Goal: Task Accomplishment & Management: Complete application form

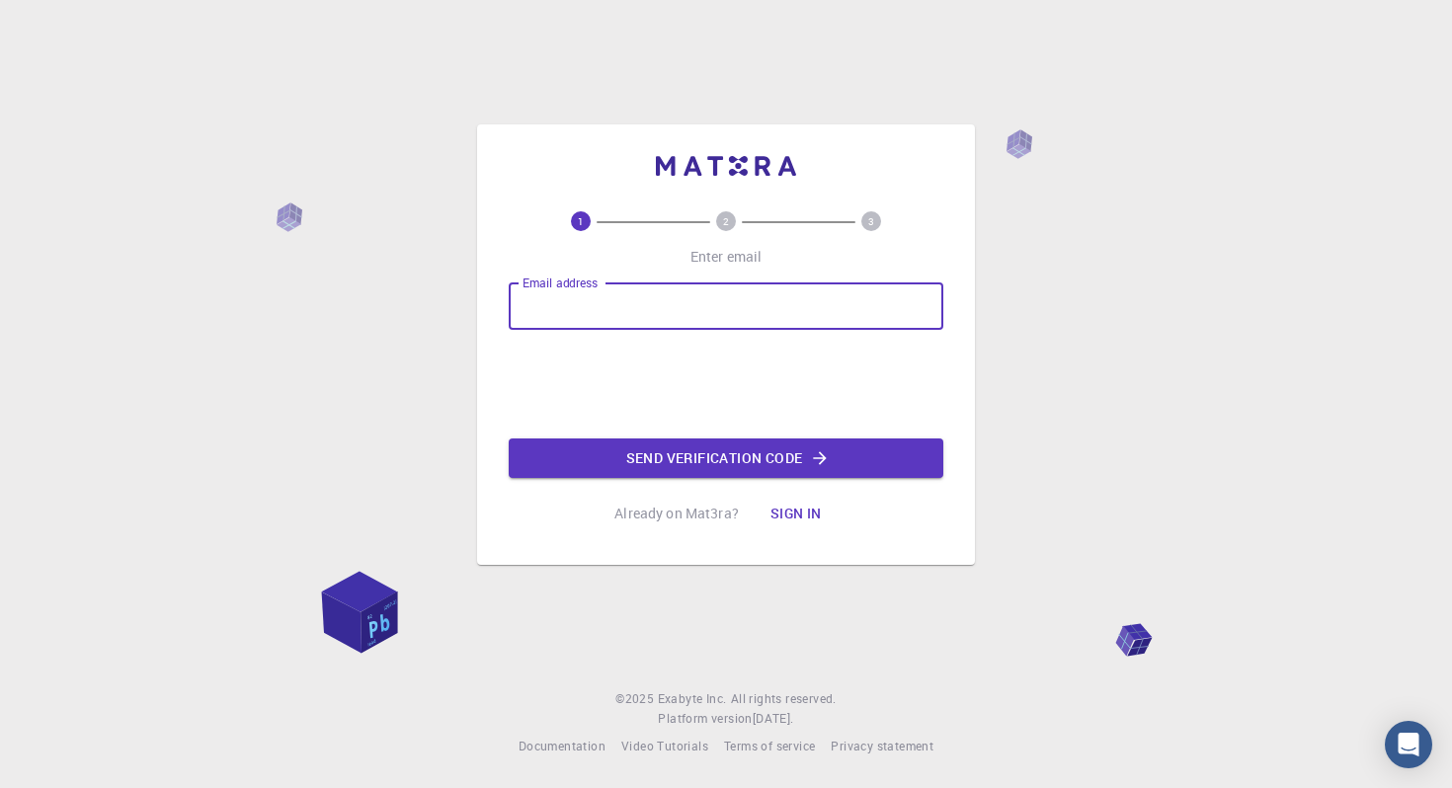
click at [545, 310] on input "Email address" at bounding box center [726, 306] width 435 height 47
type input "[EMAIL_ADDRESS][DOMAIN_NAME]"
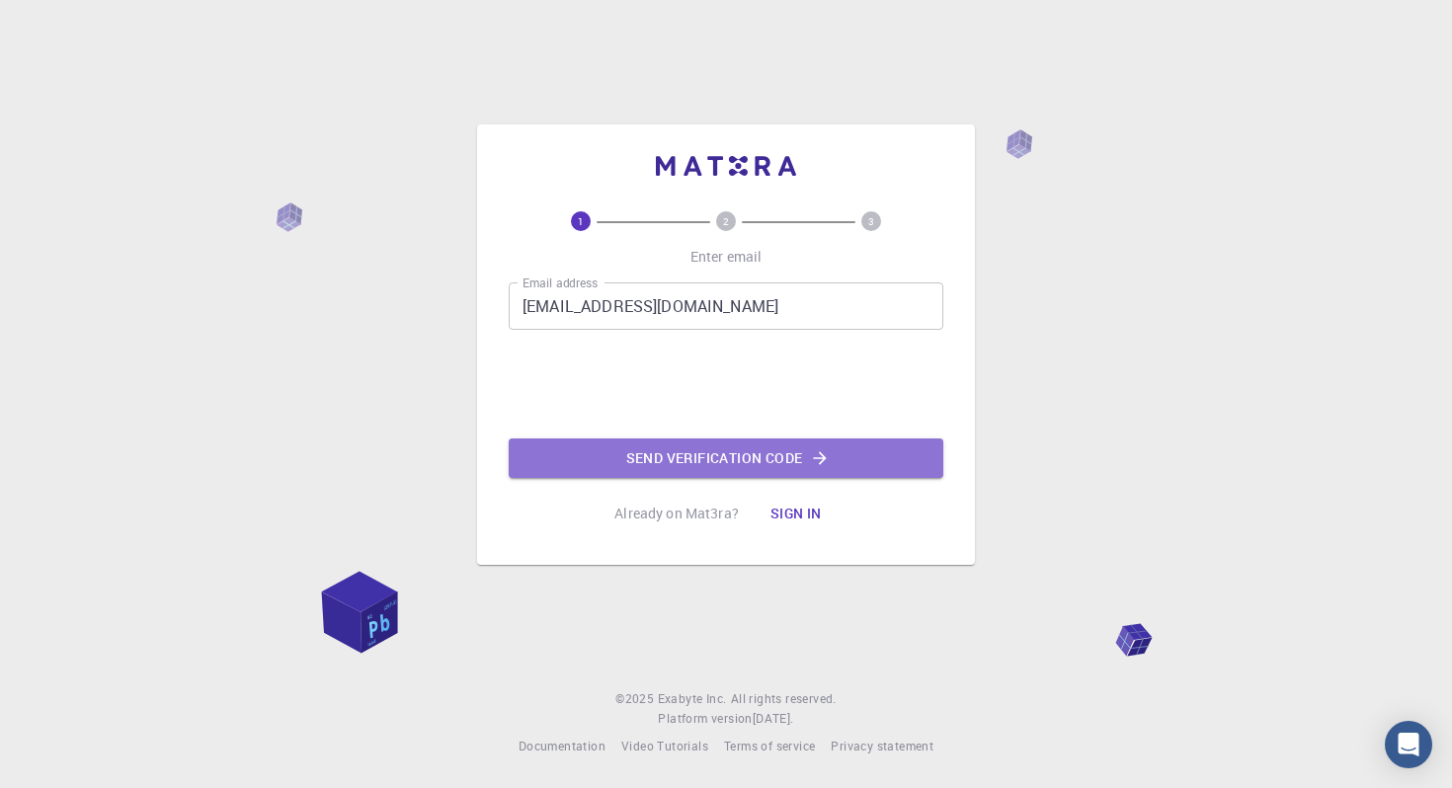
drag, startPoint x: 624, startPoint y: 458, endPoint x: 626, endPoint y: 490, distance: 31.7
click at [624, 470] on button "Send verification code" at bounding box center [726, 459] width 435 height 40
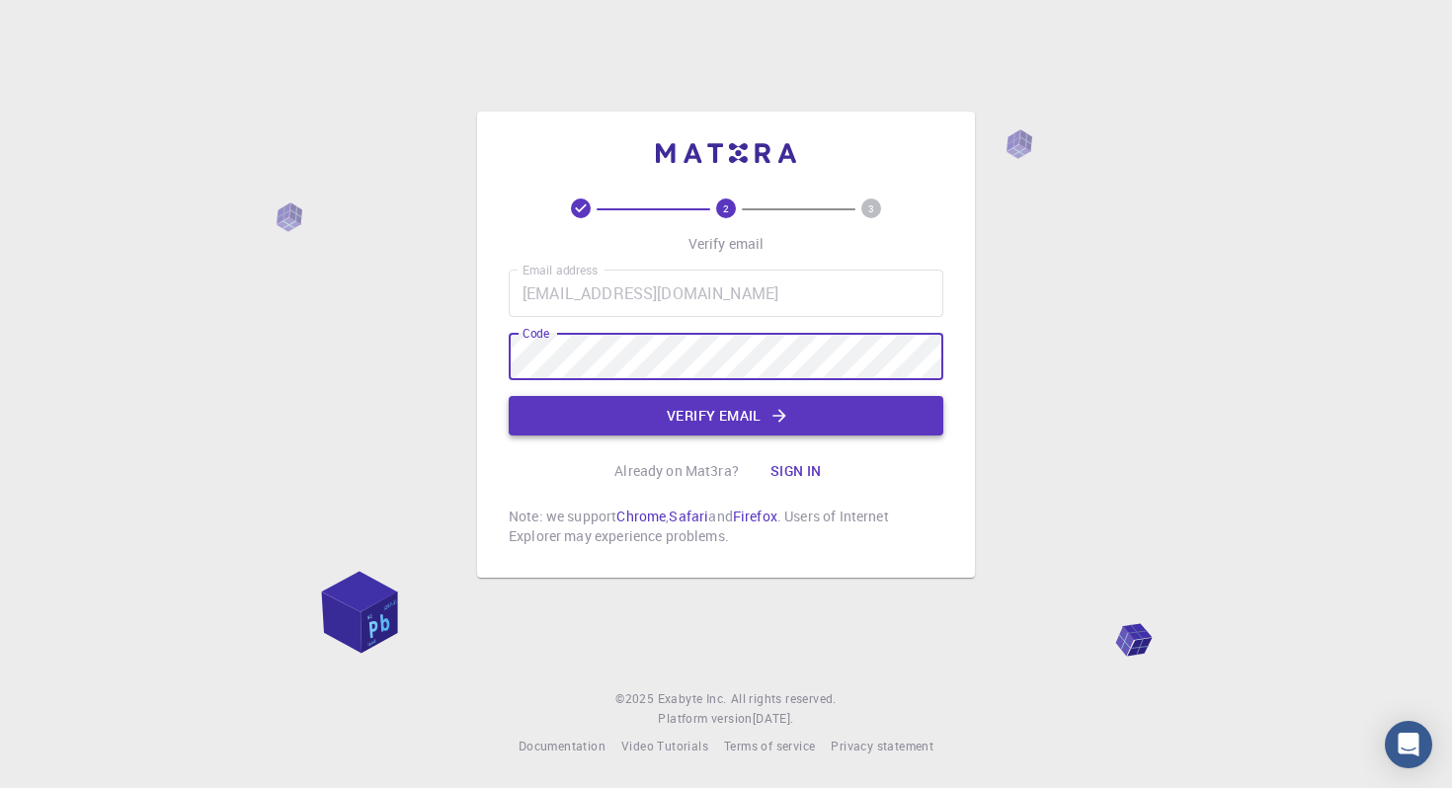
click at [647, 427] on button "Verify email" at bounding box center [726, 416] width 435 height 40
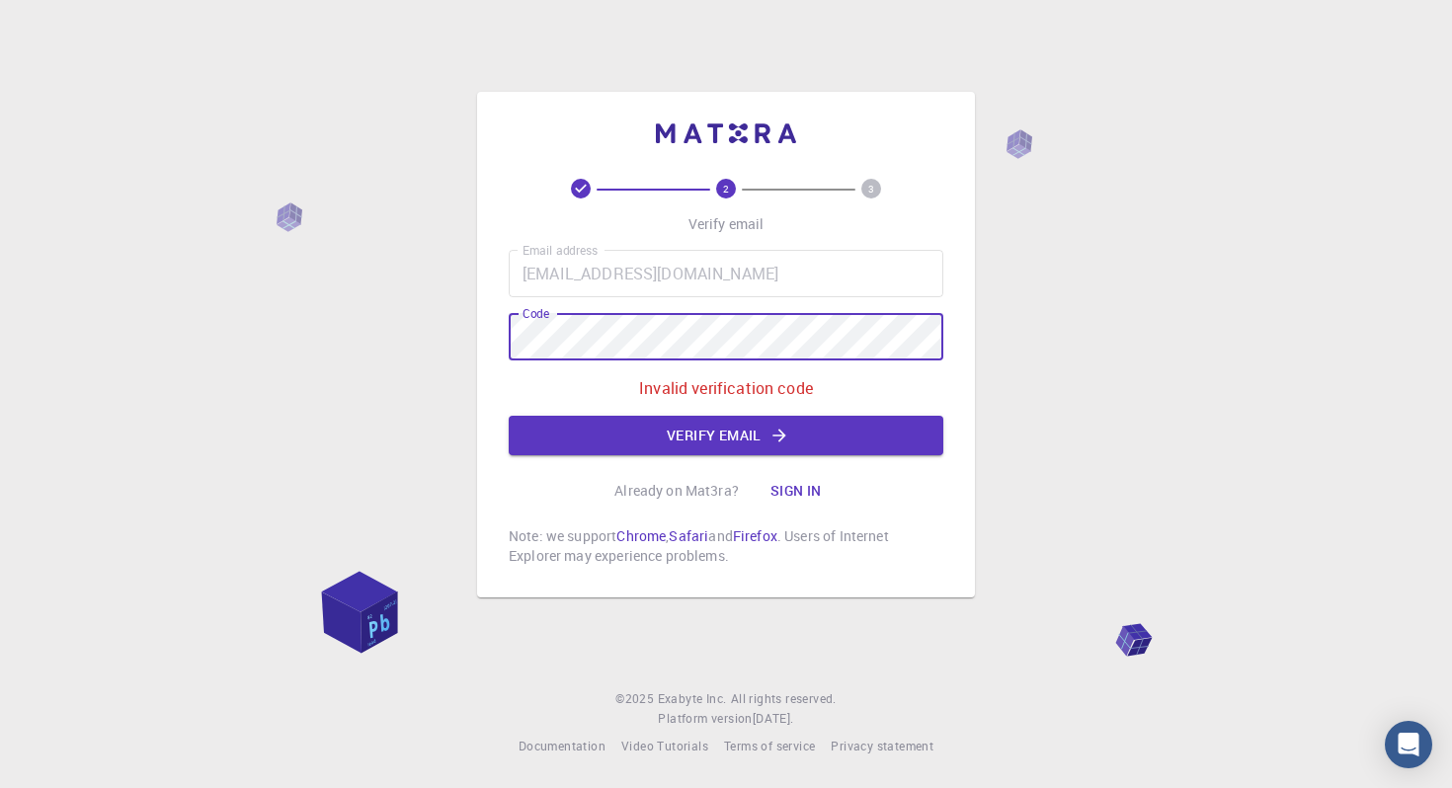
click at [463, 340] on div "2 3 Verify email Email address [EMAIL_ADDRESS][DOMAIN_NAME] Email address Code …" at bounding box center [726, 394] width 1452 height 788
click at [617, 440] on button "Verify email" at bounding box center [726, 436] width 435 height 40
click at [469, 343] on div "2 3 Verify email Email address [EMAIL_ADDRESS][DOMAIN_NAME] Email address Code …" at bounding box center [726, 394] width 1452 height 788
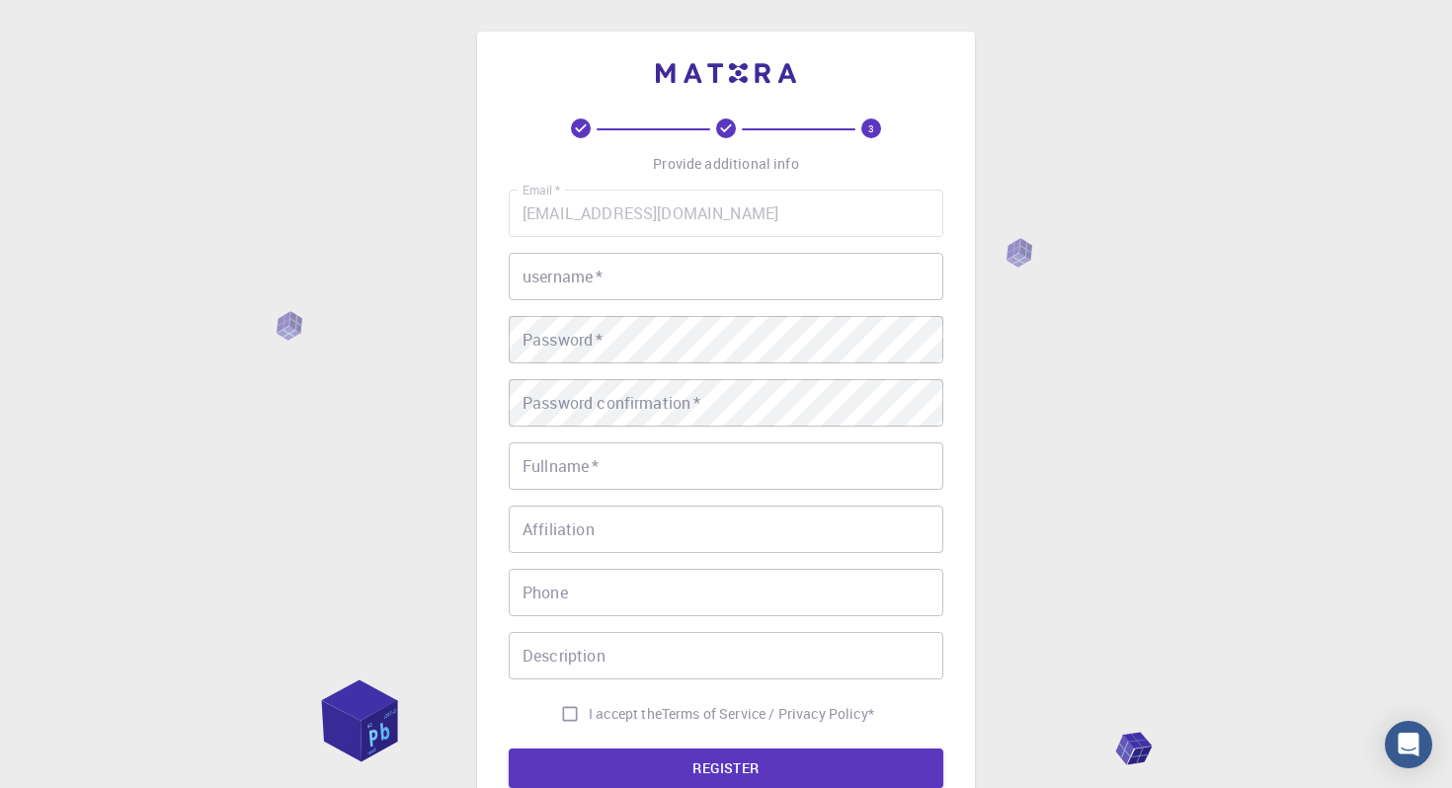
click at [640, 279] on input "username   *" at bounding box center [726, 276] width 435 height 47
type input "schaeun"
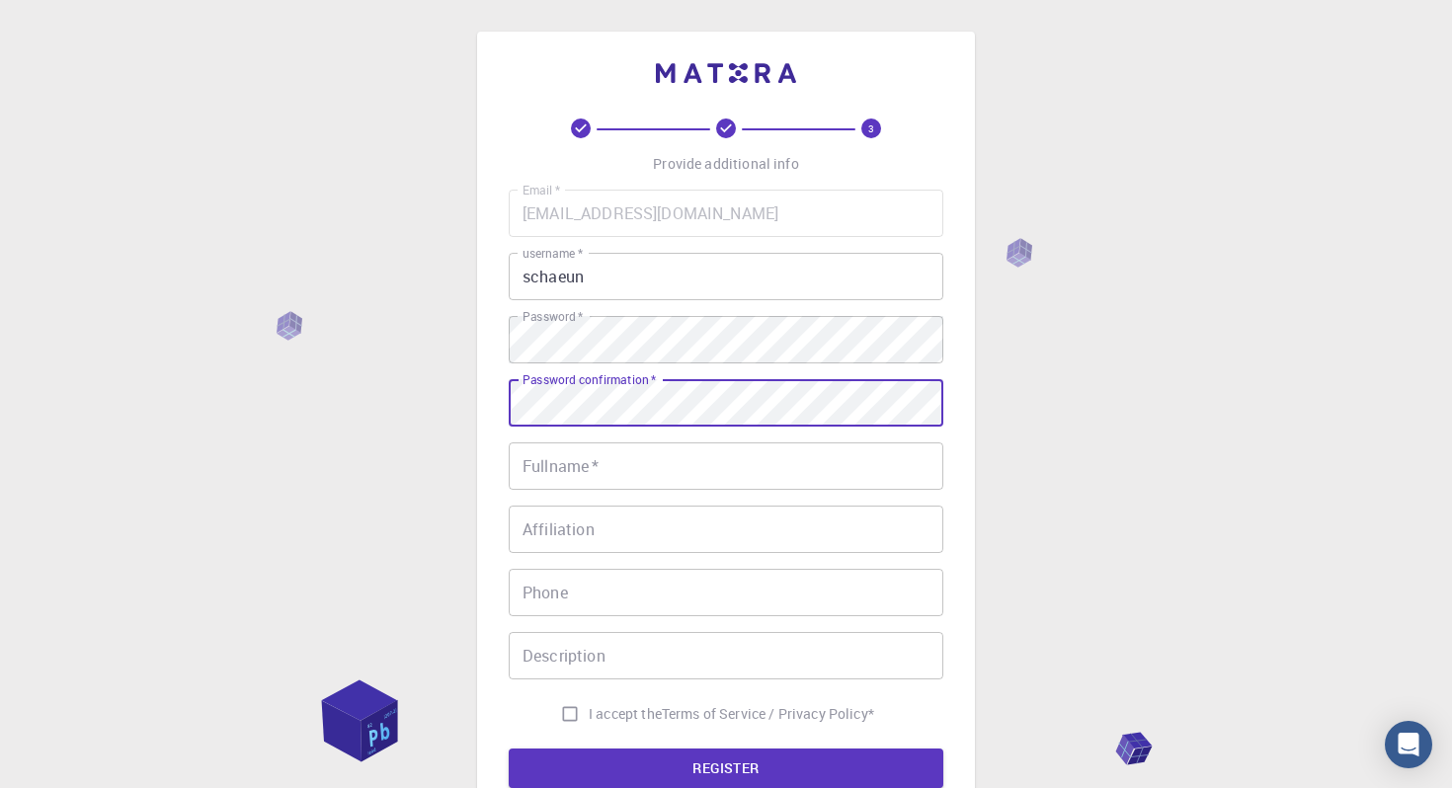
click at [626, 472] on input "Fullname   *" at bounding box center [726, 466] width 435 height 47
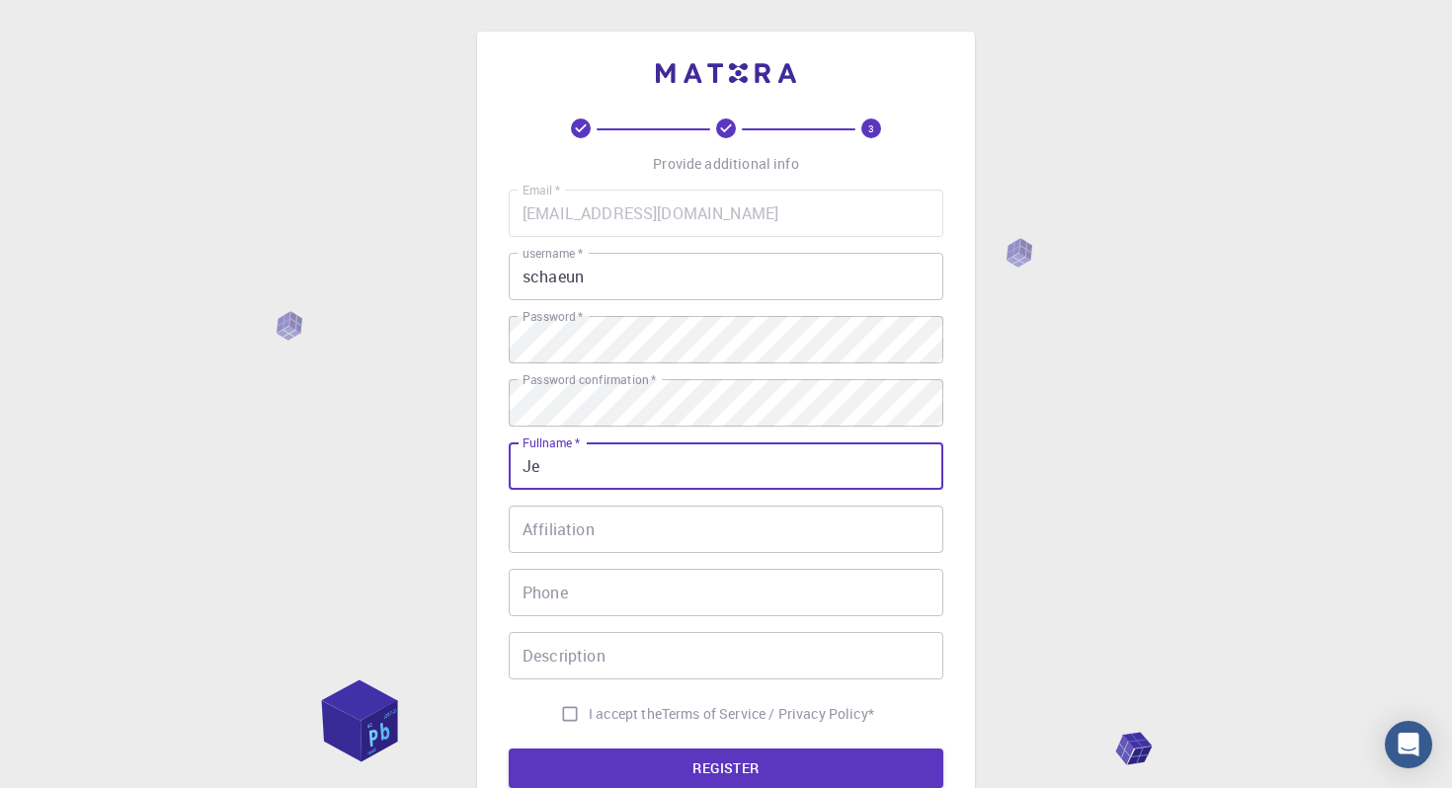
type input "J"
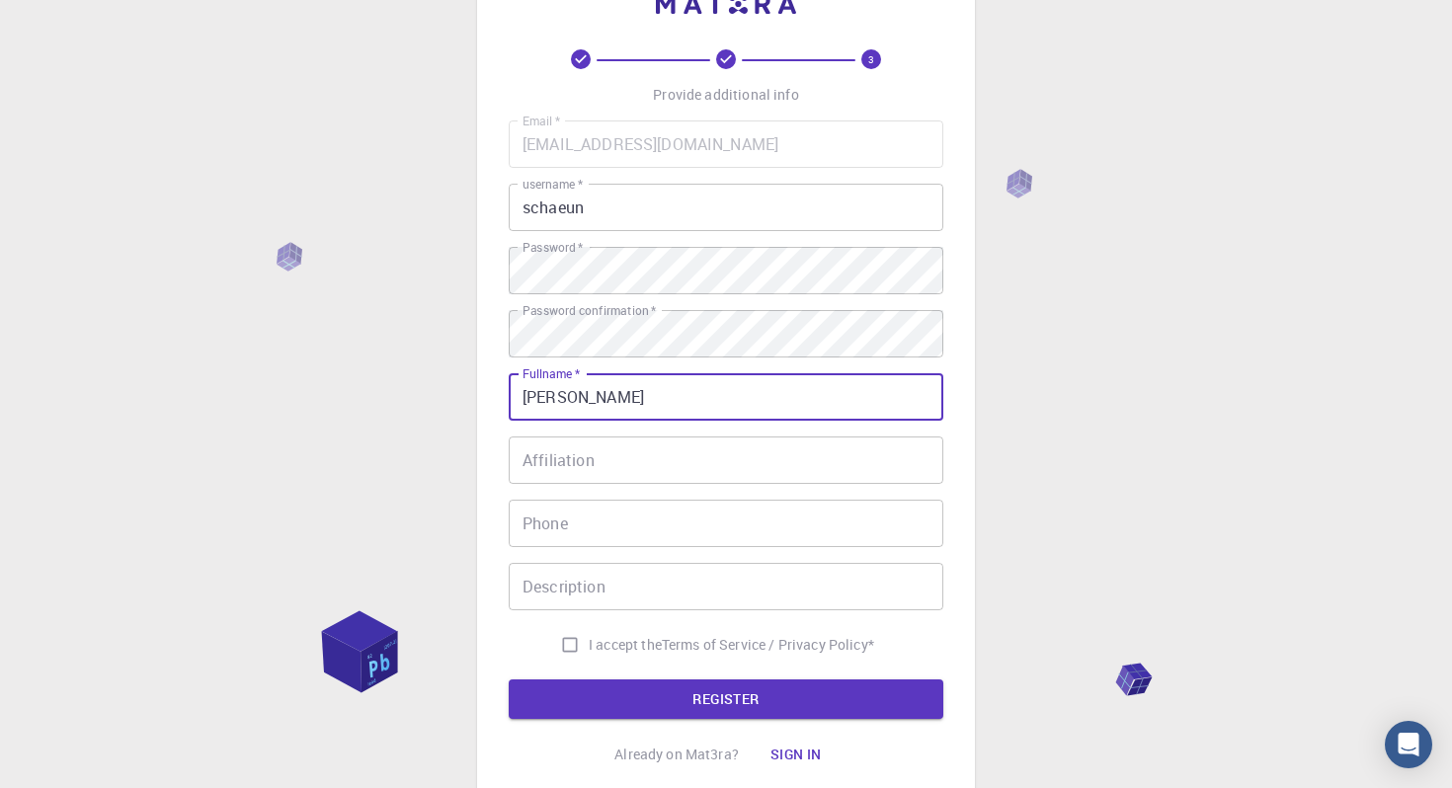
scroll to position [134, 0]
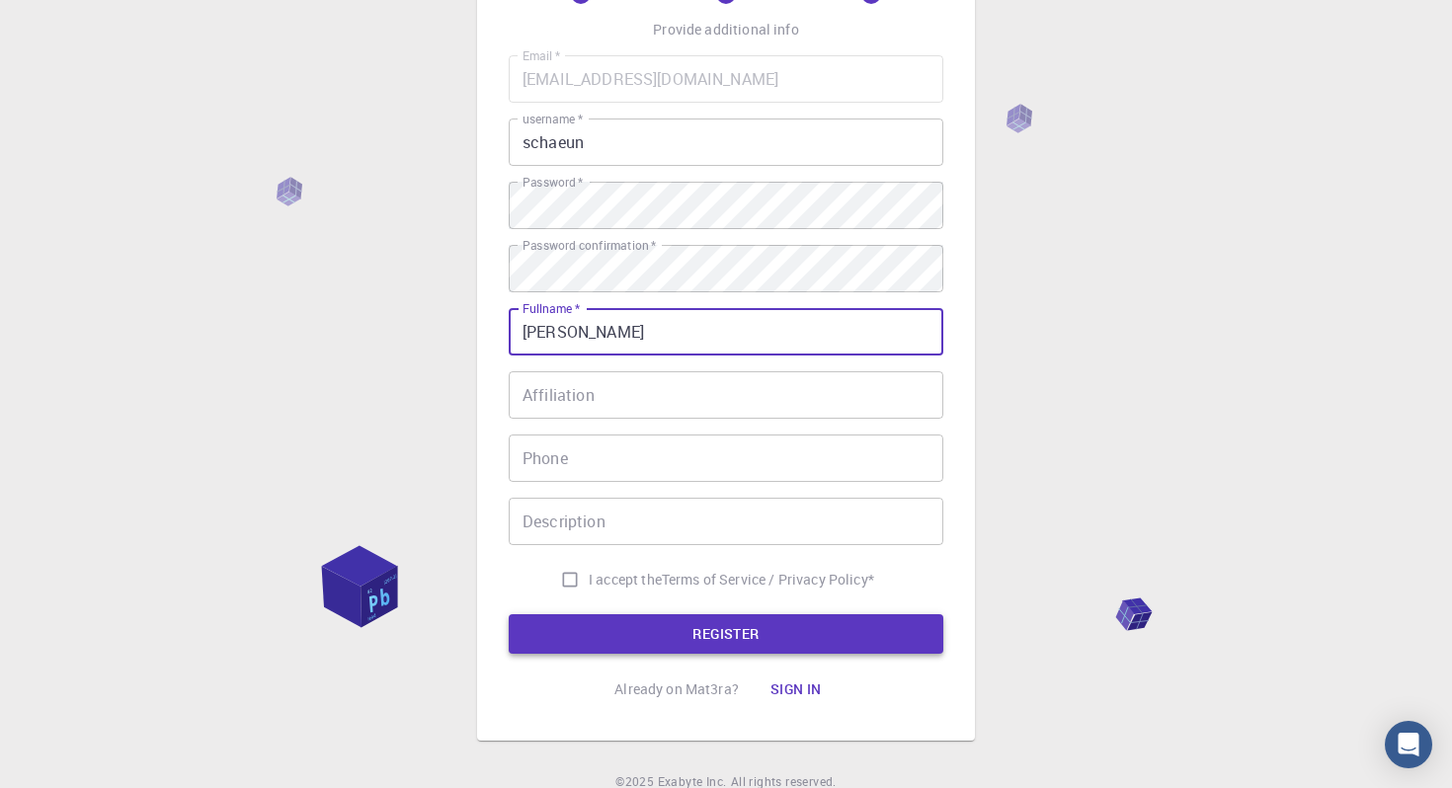
type input "[PERSON_NAME]"
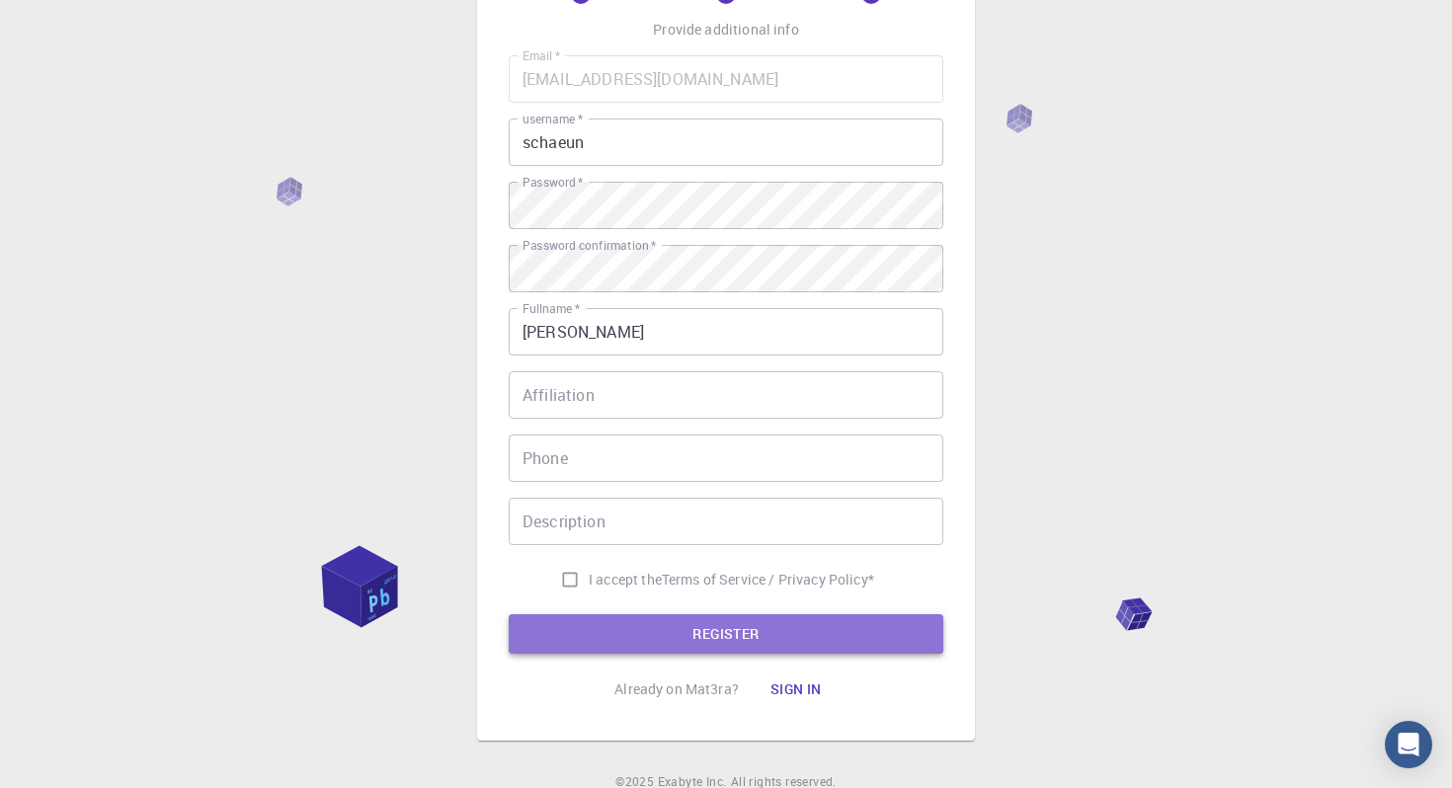
click at [692, 638] on button "REGISTER" at bounding box center [726, 635] width 435 height 40
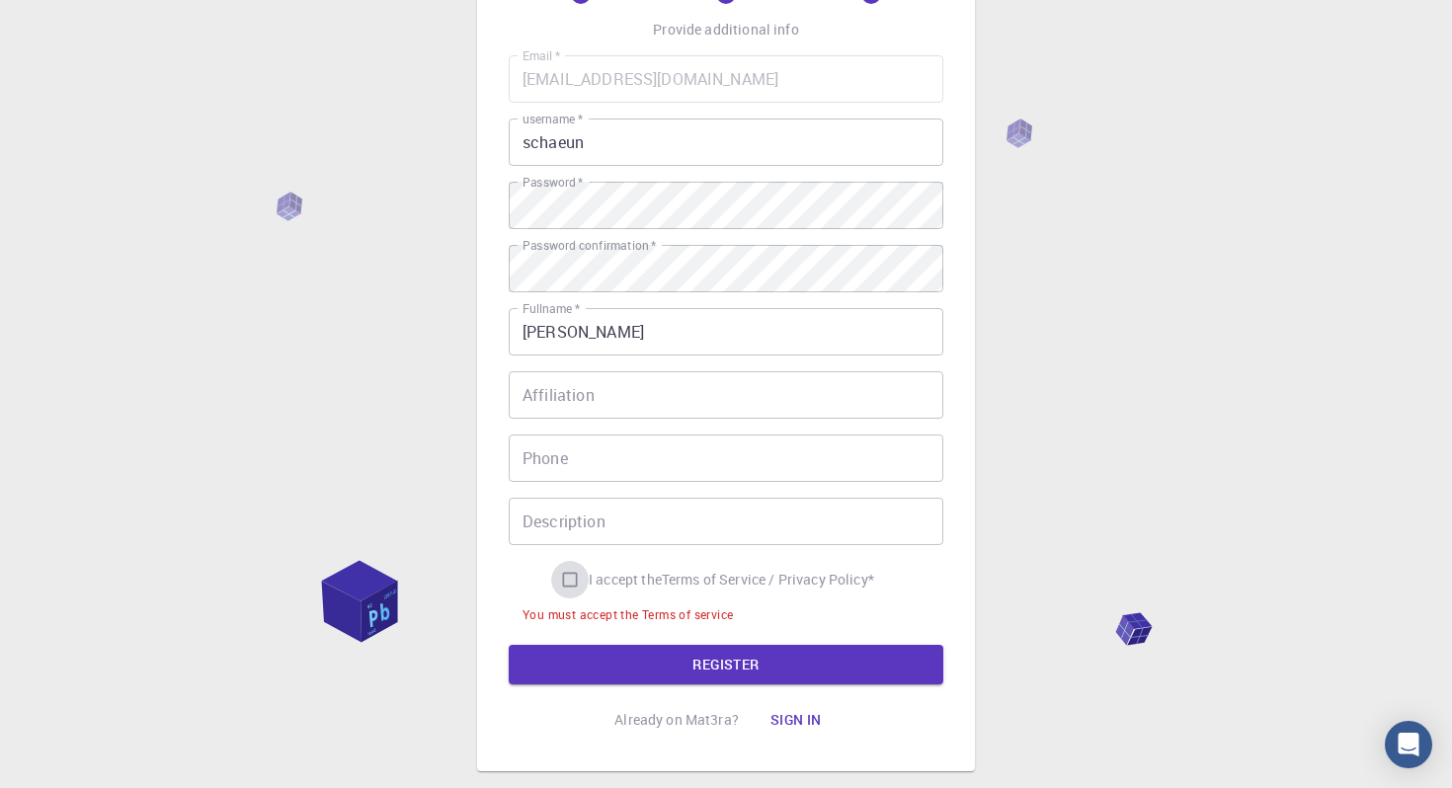
click at [563, 577] on input "I accept the Terms of Service / Privacy Policy *" at bounding box center [570, 580] width 38 height 38
checkbox input "true"
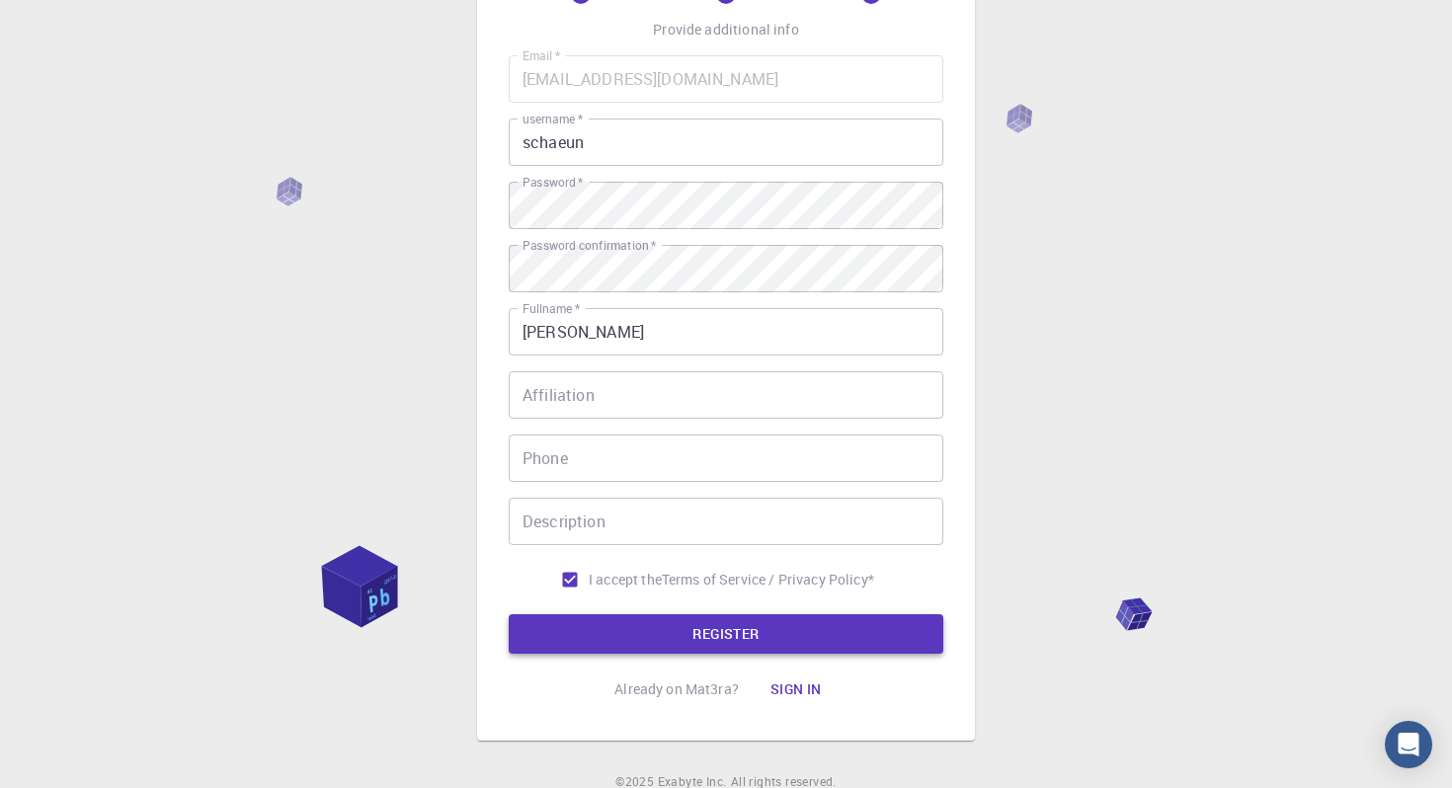
click at [573, 619] on button "REGISTER" at bounding box center [726, 635] width 435 height 40
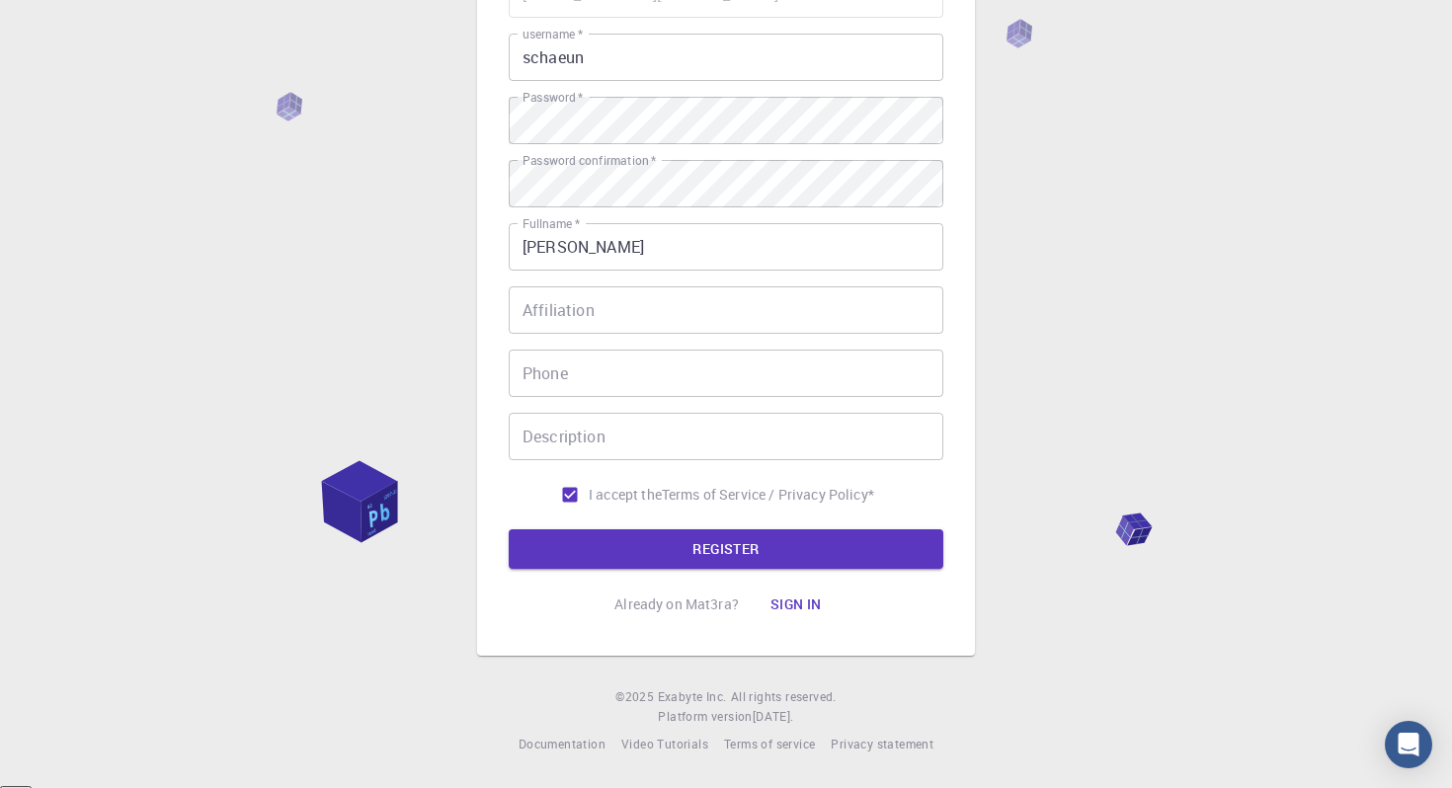
scroll to position [0, 0]
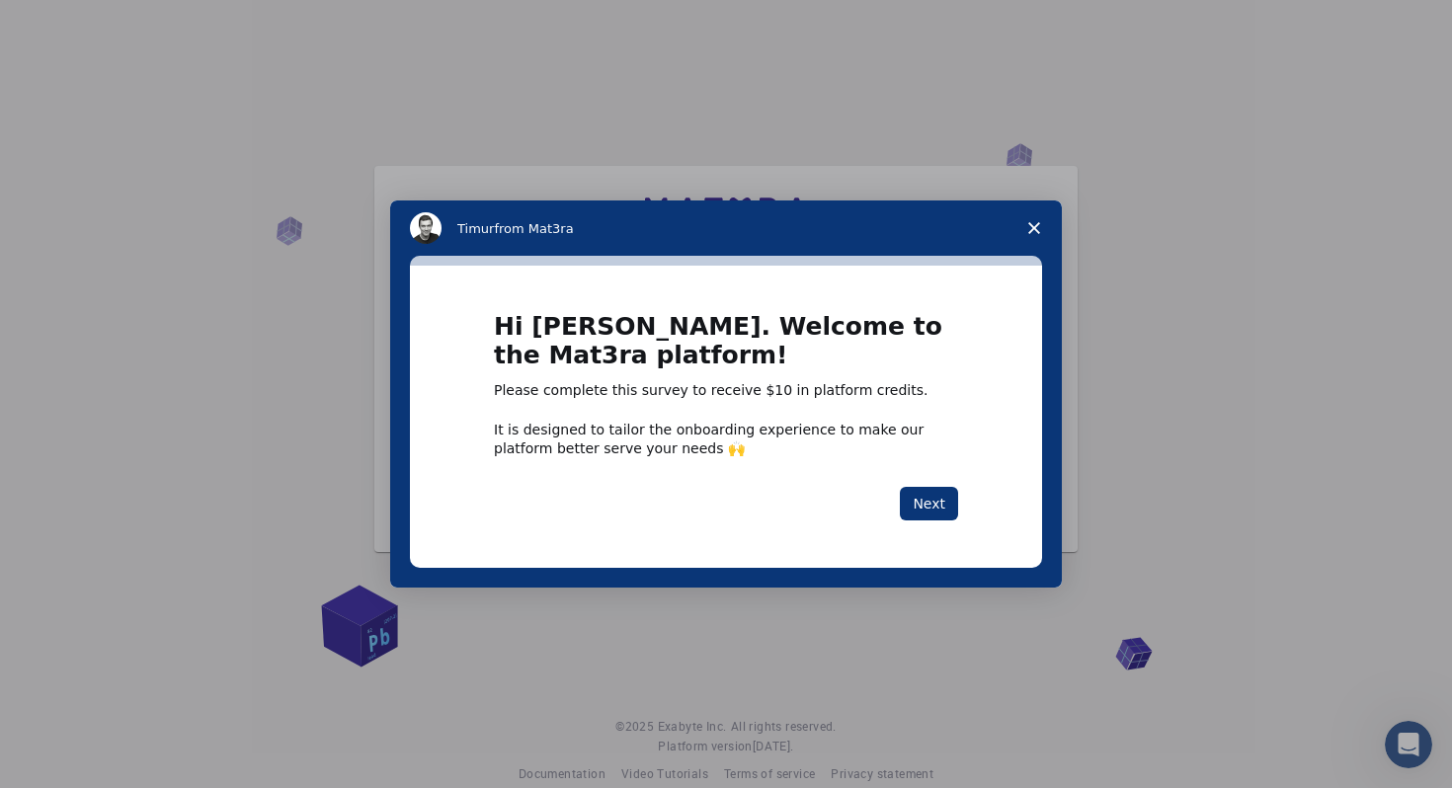
click at [1049, 226] on span "Close survey" at bounding box center [1034, 228] width 55 height 55
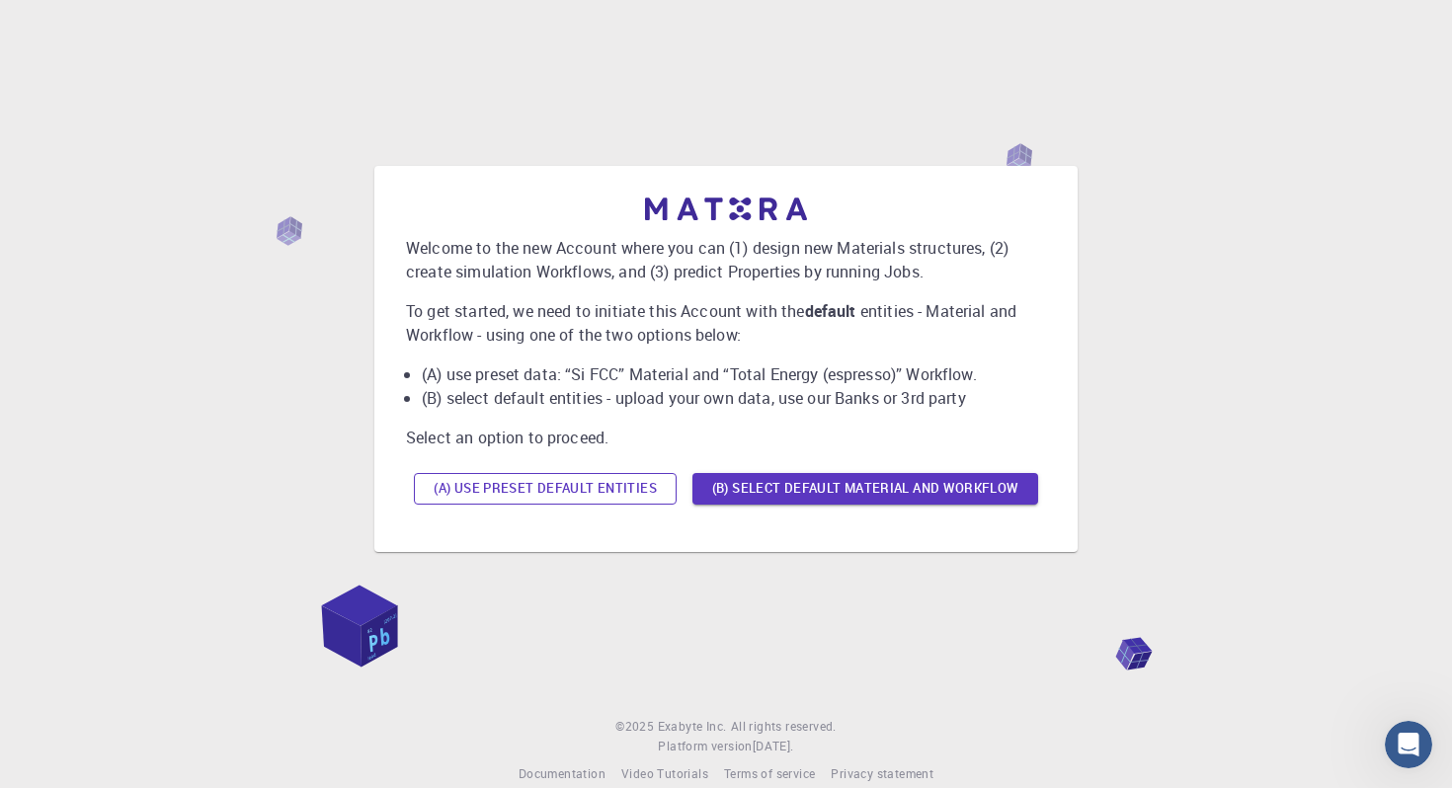
click at [598, 494] on button "(A) Use preset default entities" at bounding box center [545, 489] width 263 height 32
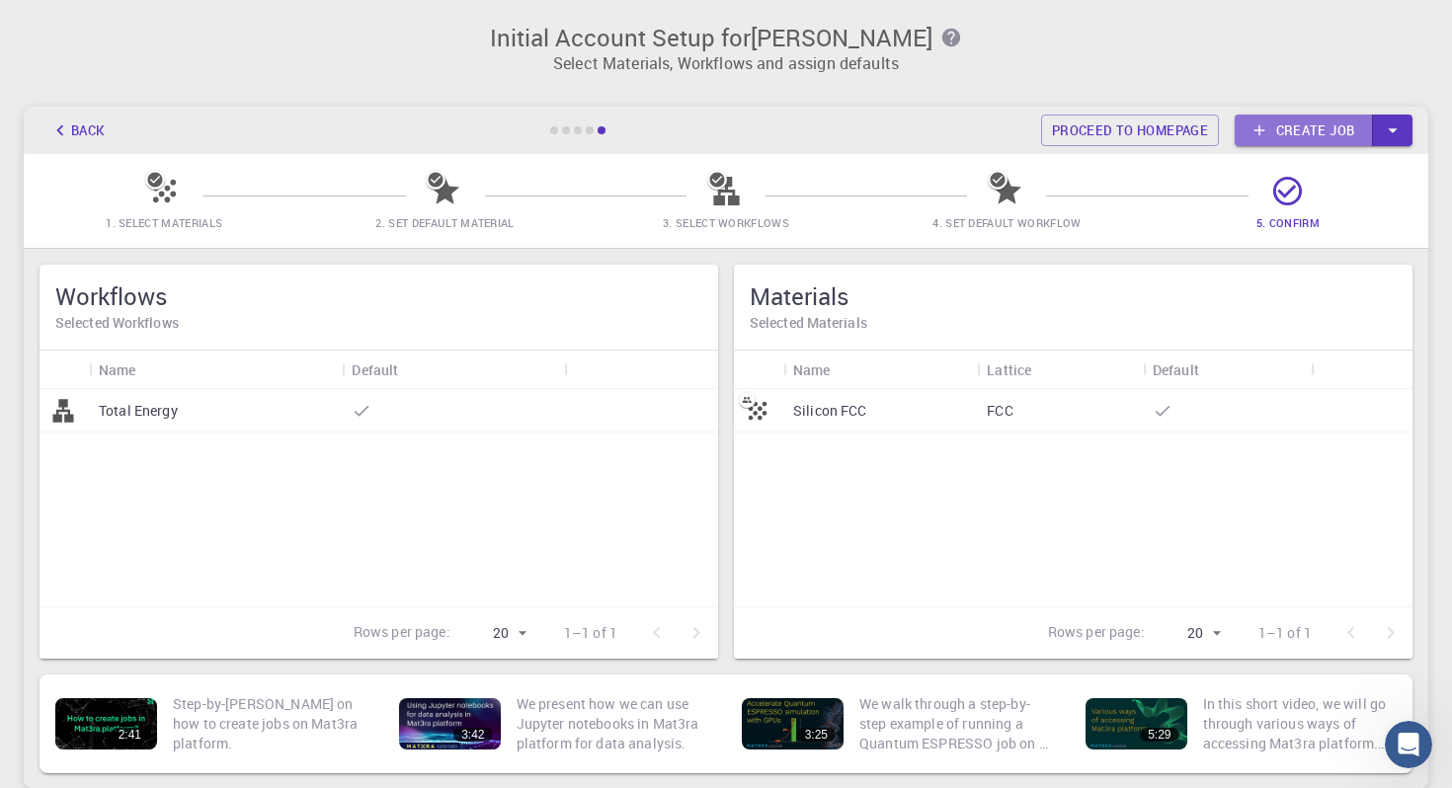
click at [1304, 142] on link "Create job" at bounding box center [1304, 131] width 138 height 32
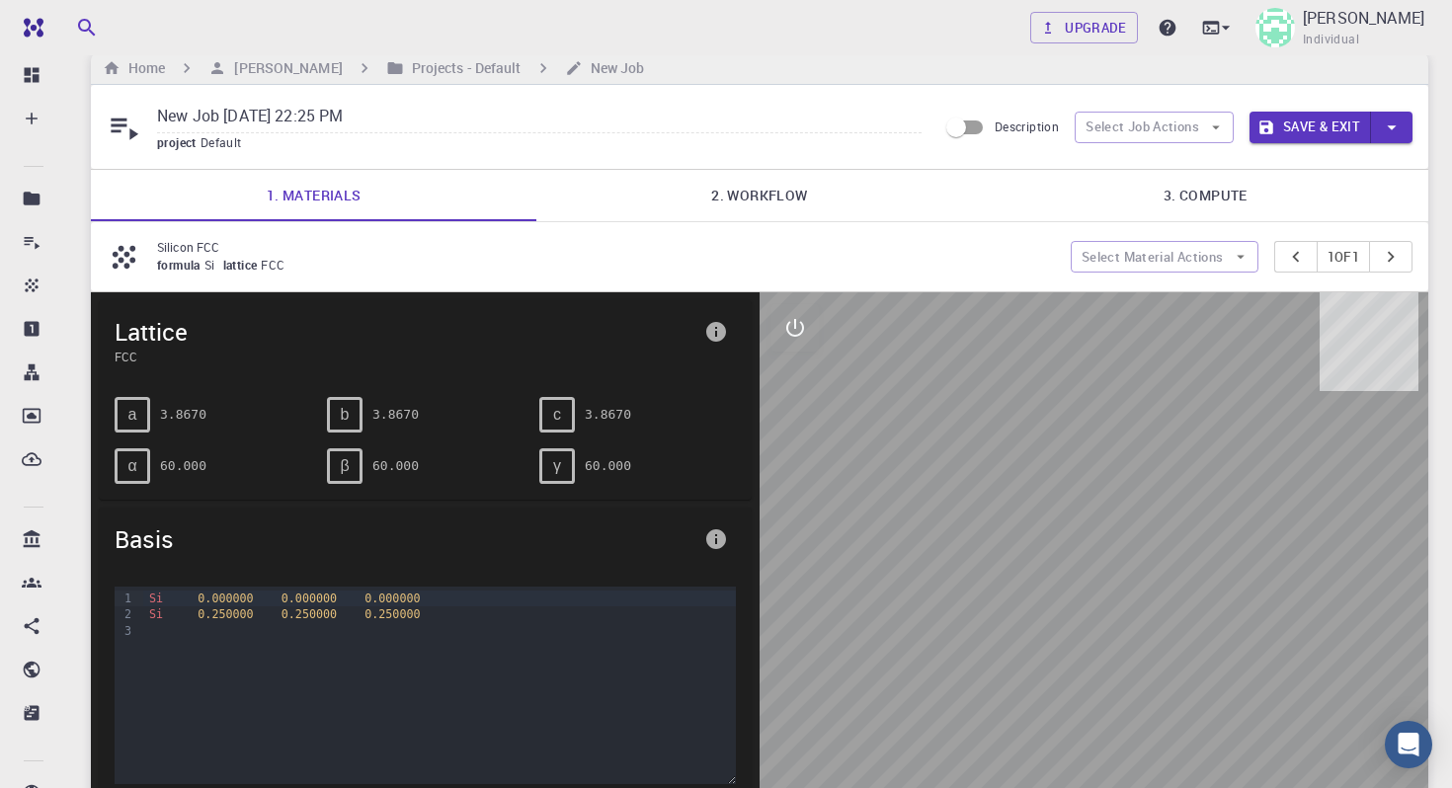
scroll to position [28, 0]
click at [731, 206] on link "2. Workflow" at bounding box center [760, 194] width 446 height 51
